Goal: Task Accomplishment & Management: Manage account settings

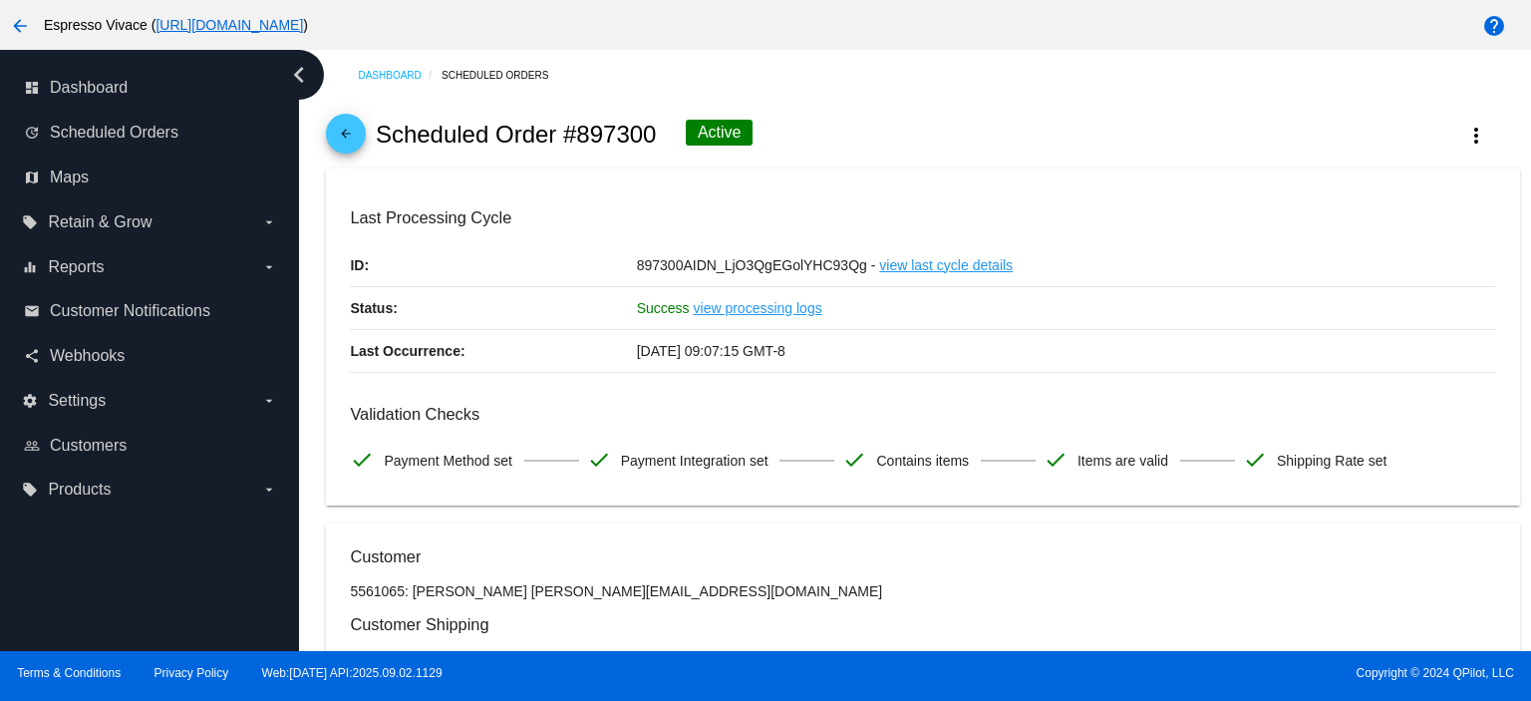
click at [333, 130] on link "arrow_back" at bounding box center [346, 134] width 40 height 40
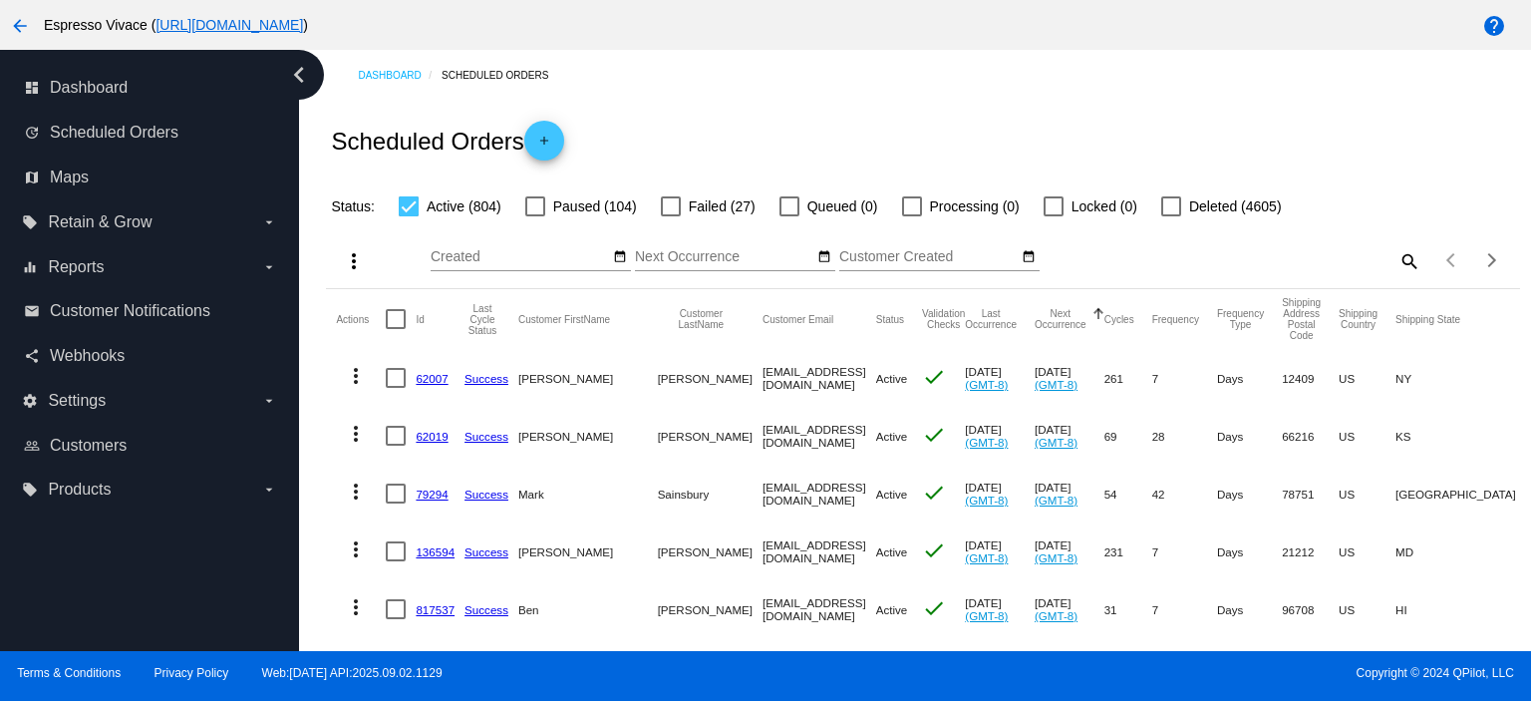
click at [1396, 256] on mat-icon "search" at bounding box center [1408, 260] width 24 height 31
click at [1295, 267] on div "Search" at bounding box center [1271, 251] width 297 height 39
paste input "[EMAIL_ADDRESS][DOMAIN_NAME]"
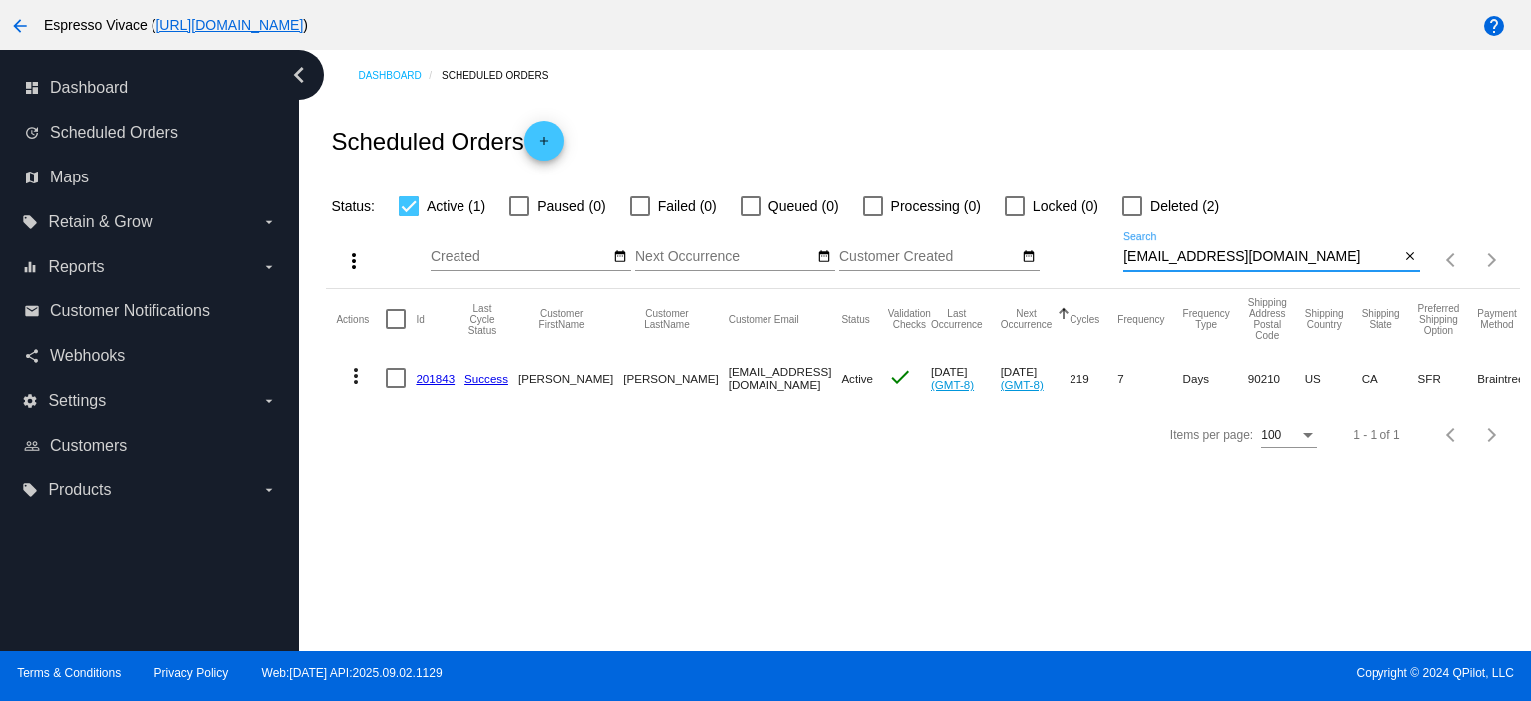
type input "[EMAIL_ADDRESS][DOMAIN_NAME]"
click at [439, 382] on link "201843" at bounding box center [435, 378] width 39 height 13
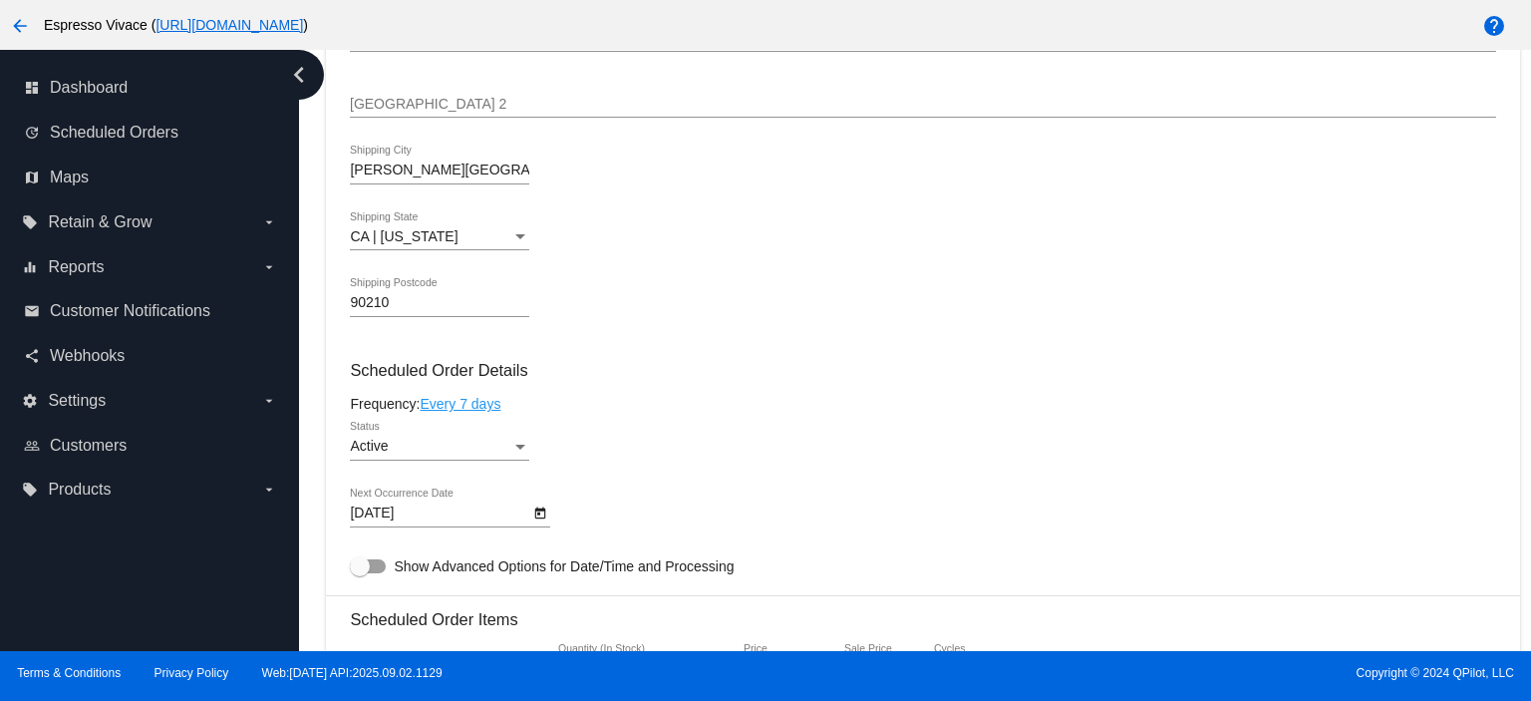
scroll to position [897, 0]
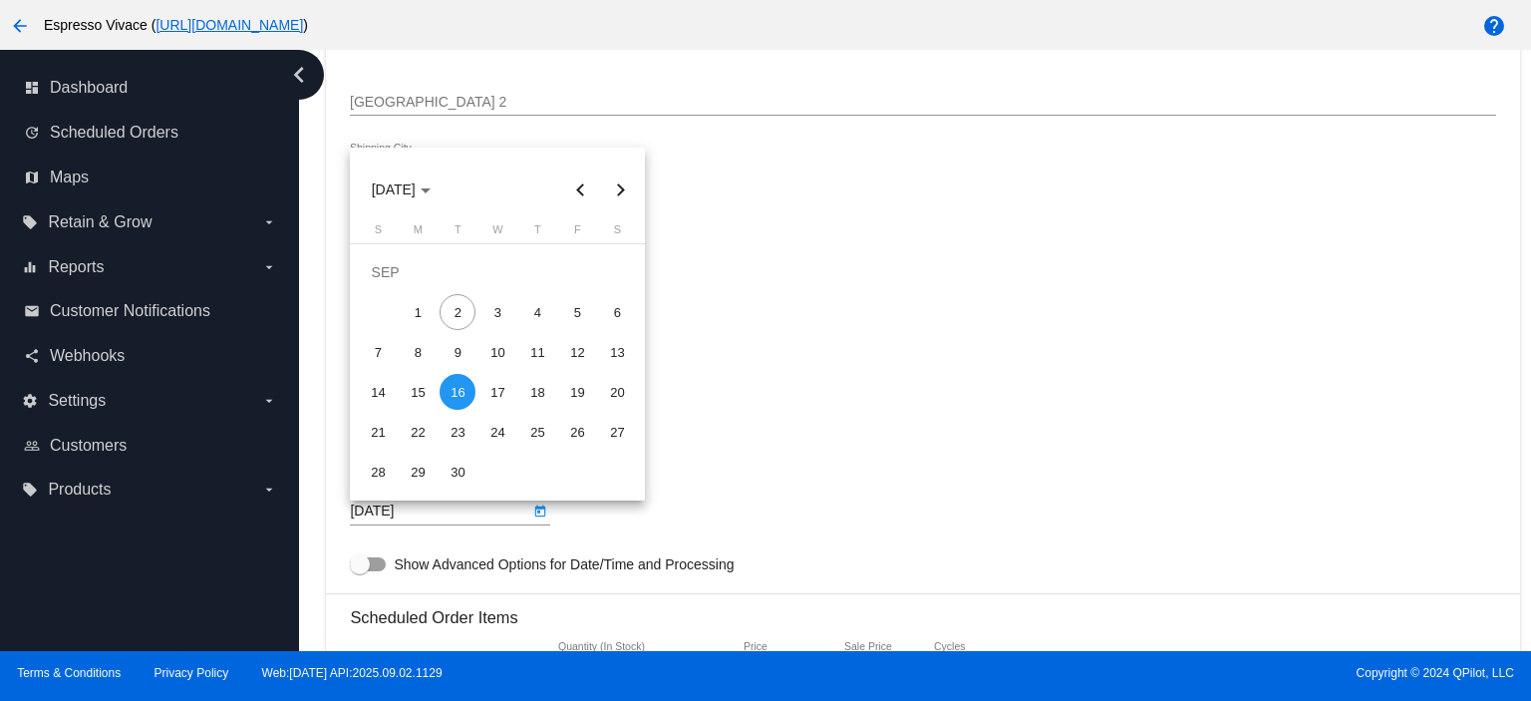
click at [485, 508] on body "arrow_back Espresso Vivace ( [URL][DOMAIN_NAME] ) help dashboard Dashboard upda…" at bounding box center [765, 350] width 1531 height 701
click at [969, 467] on div at bounding box center [765, 350] width 1531 height 701
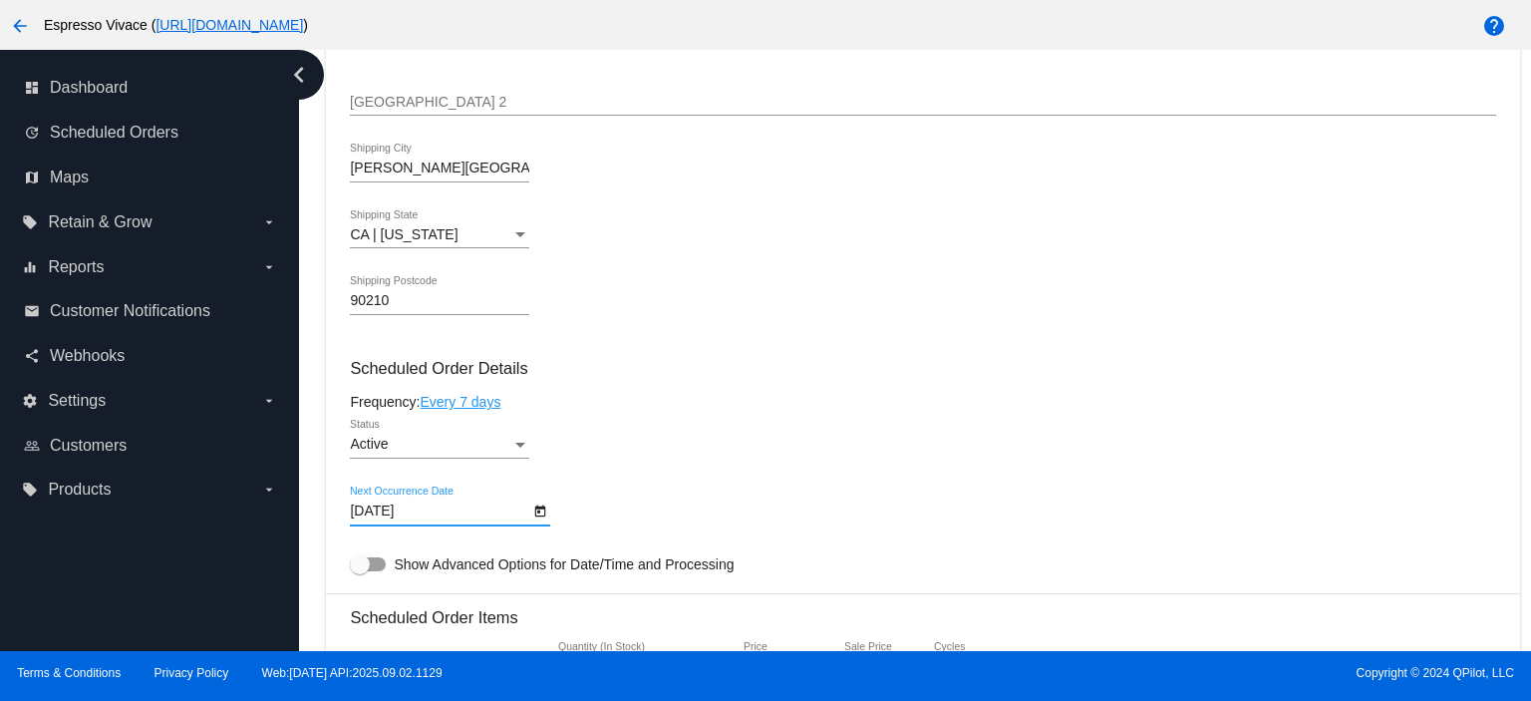
click at [482, 517] on input "[DATE]" at bounding box center [439, 511] width 179 height 16
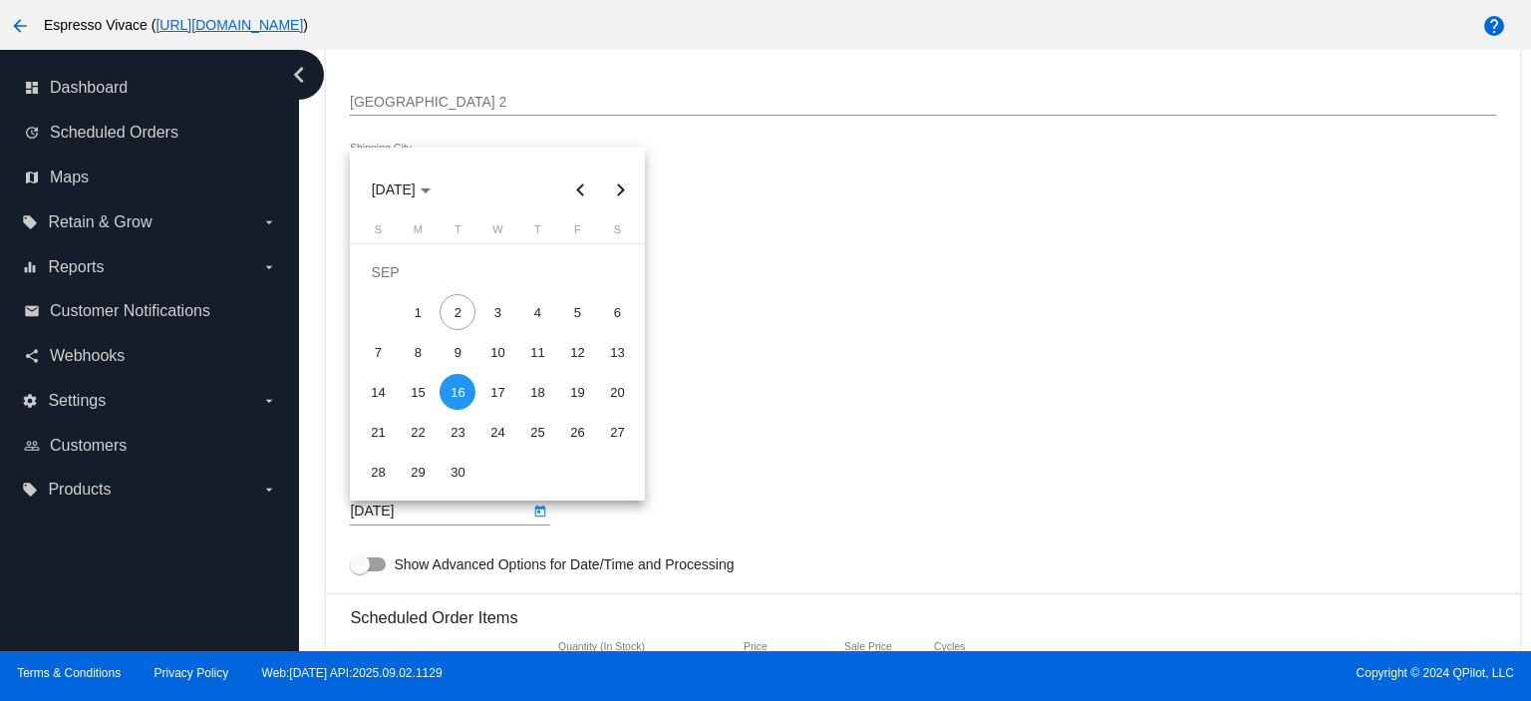
click at [422, 387] on div "15" at bounding box center [418, 392] width 36 height 36
type input "[DATE]"
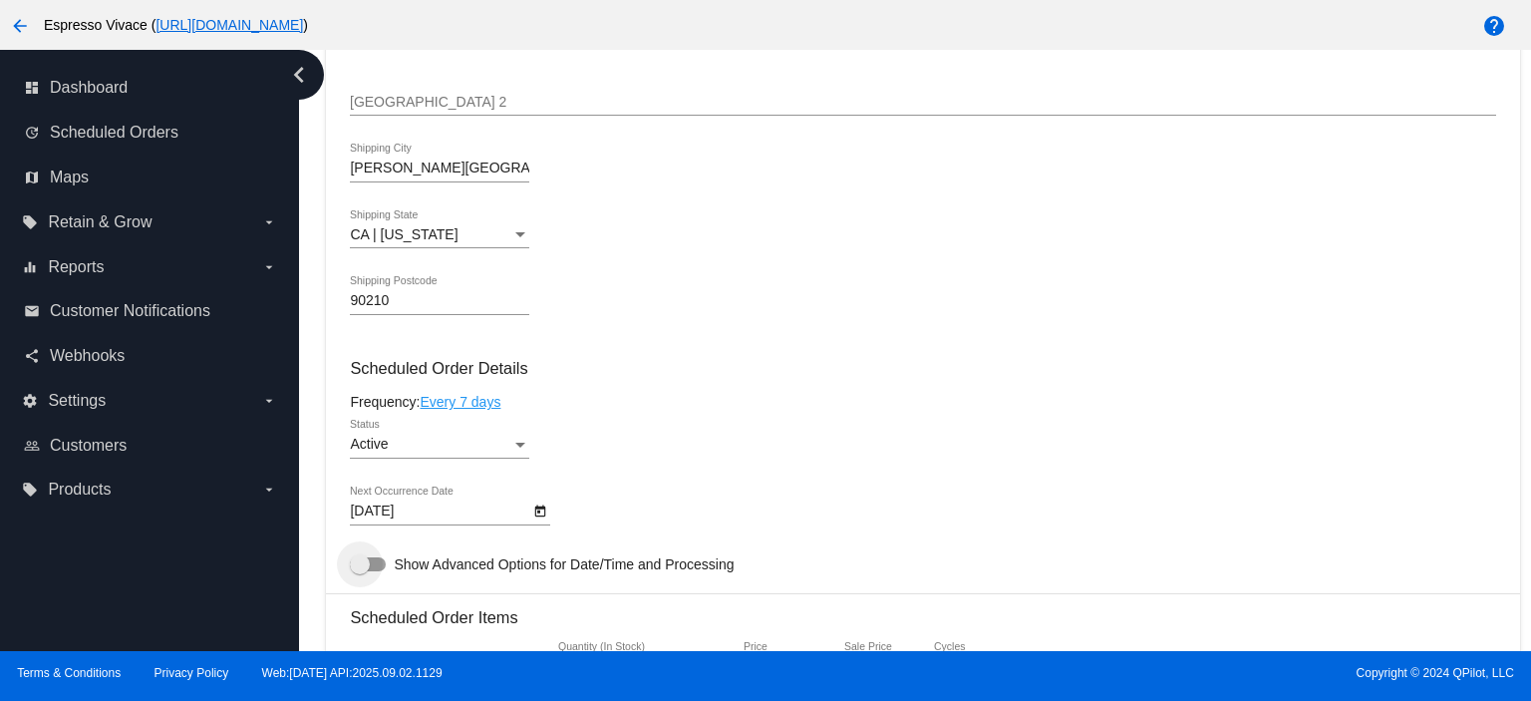
click at [378, 576] on label "Show Advanced Options for Date/Time and Processing" at bounding box center [542, 564] width 384 height 24
click at [360, 572] on input "Show Advanced Options for Date/Time and Processing" at bounding box center [359, 571] width 1 height 1
checkbox input "true"
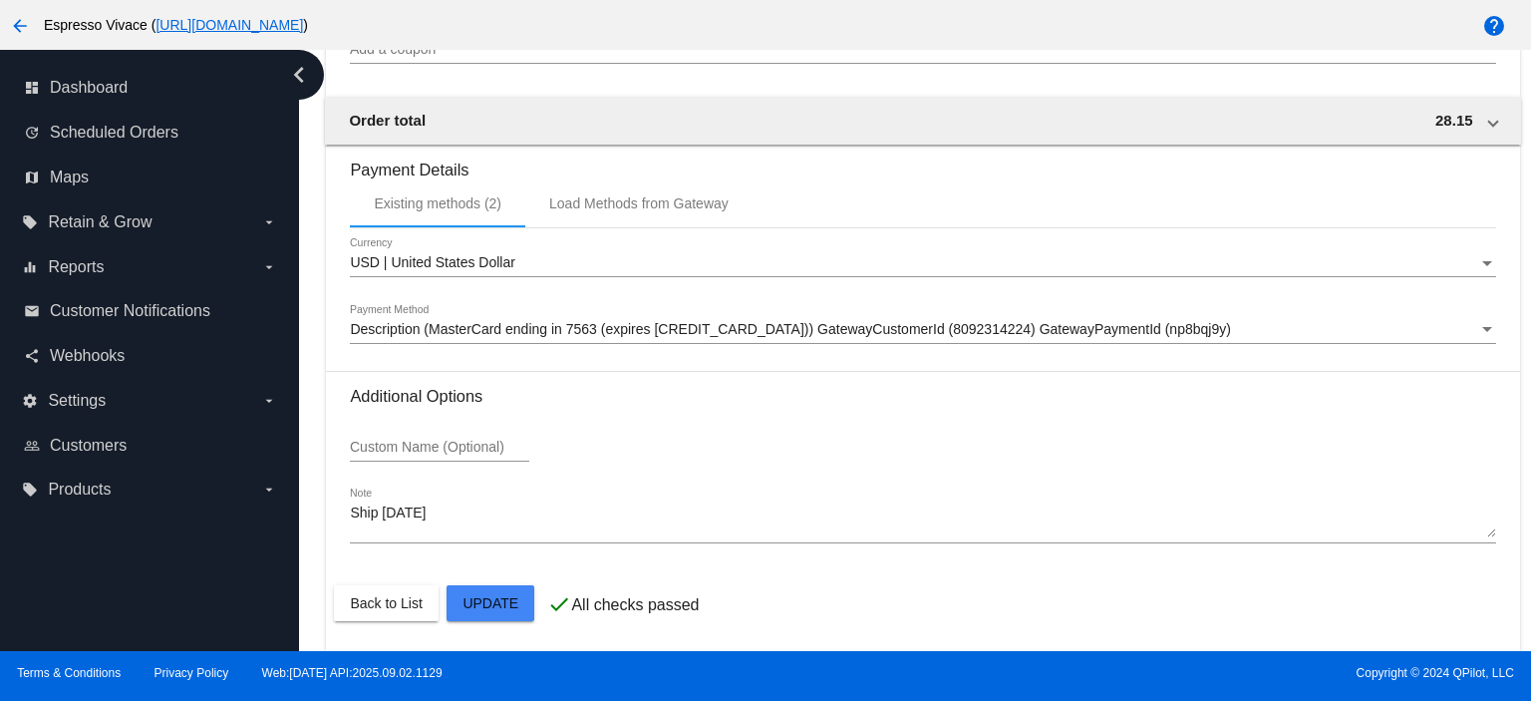
scroll to position [2322, 0]
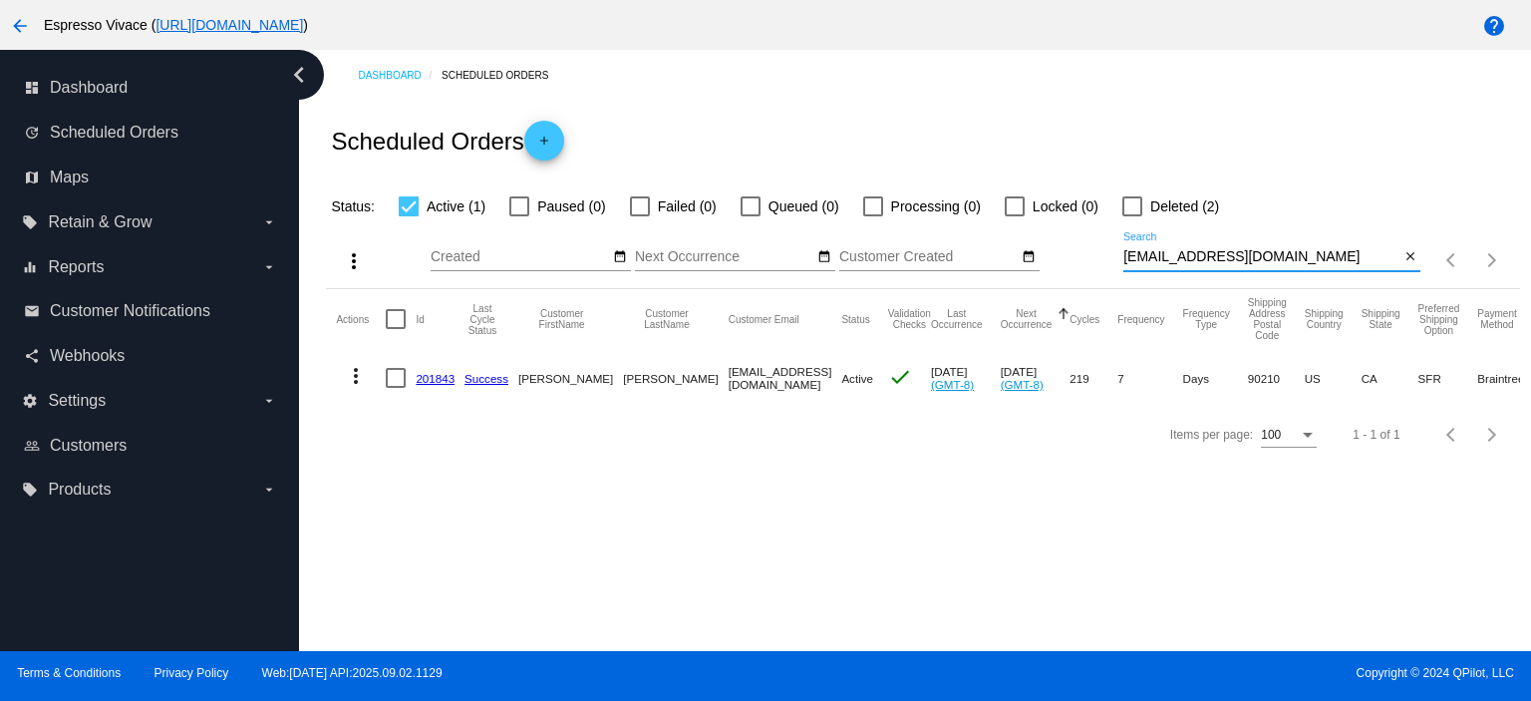
drag, startPoint x: 1288, startPoint y: 255, endPoint x: 1088, endPoint y: 242, distance: 199.8
click at [1088, 244] on div "more_vert Sep Jan Feb Mar [DATE]" at bounding box center [922, 253] width 1193 height 71
paste input "ahegyi"
type input "[EMAIL_ADDRESS][DOMAIN_NAME]"
